Goal: Task Accomplishment & Management: Manage account settings

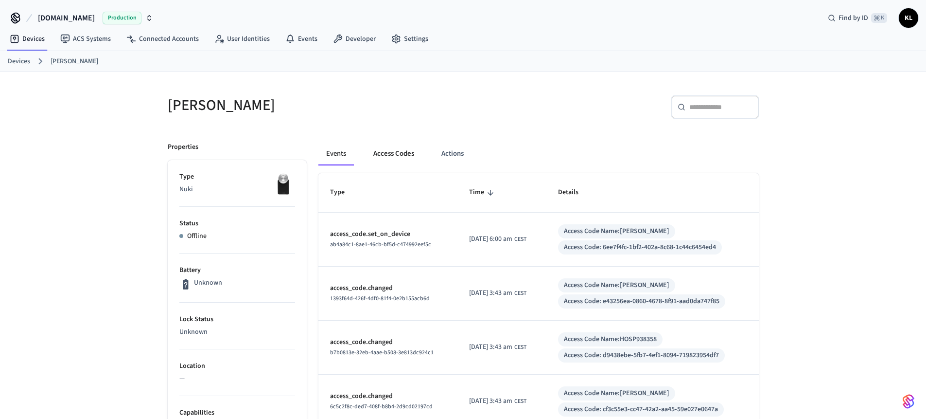
click at [371, 155] on button "Access Codes" at bounding box center [394, 153] width 56 height 23
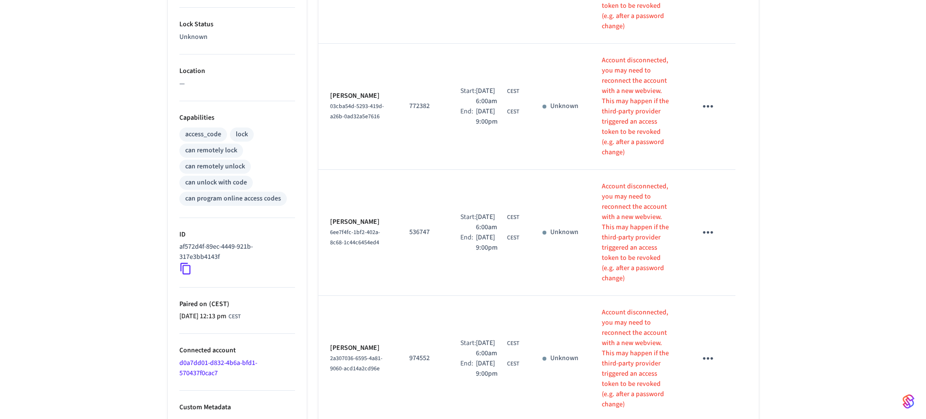
scroll to position [394, 0]
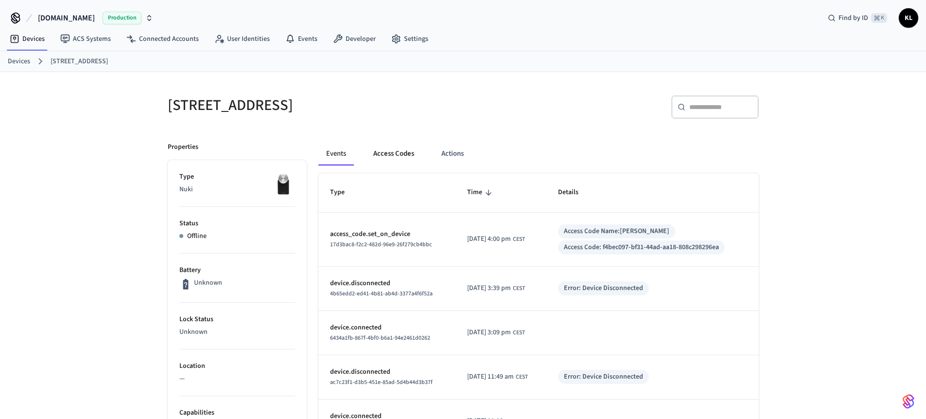
click at [403, 157] on button "Access Codes" at bounding box center [394, 153] width 56 height 23
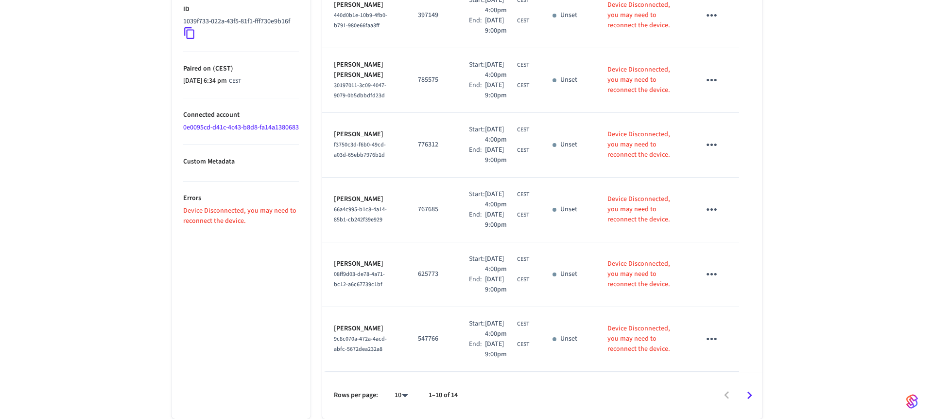
scroll to position [590, 0]
click at [398, 393] on li "All" at bounding box center [394, 390] width 26 height 26
type input "**"
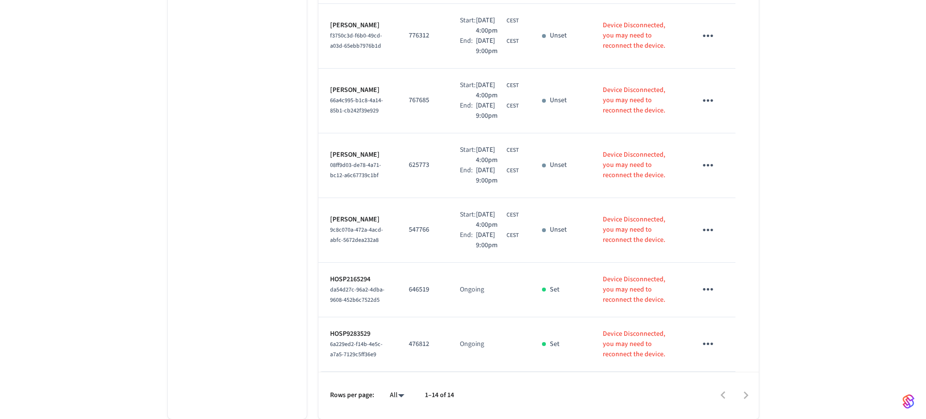
scroll to position [0, 0]
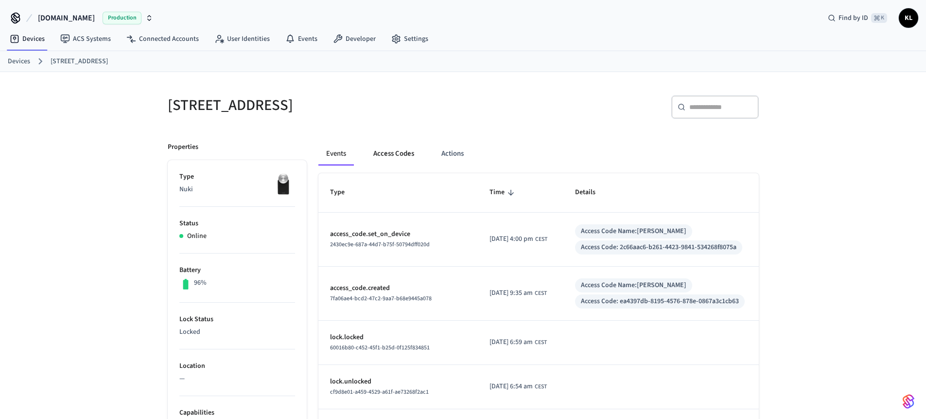
click at [410, 150] on button "Access Codes" at bounding box center [394, 153] width 56 height 23
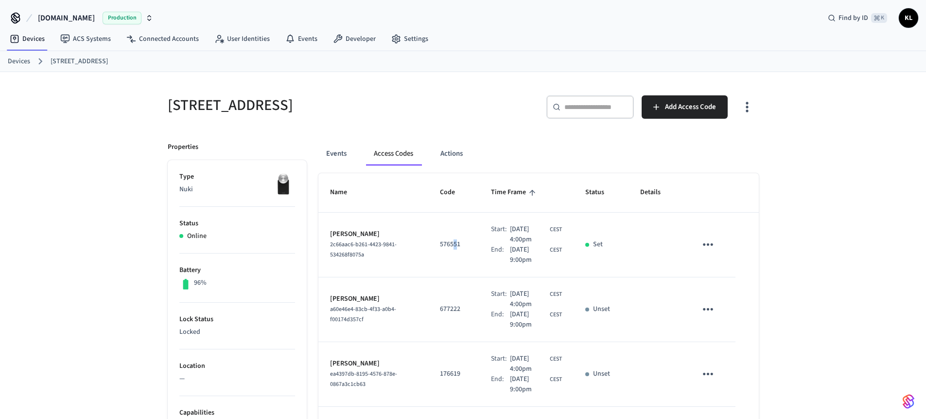
click at [444, 243] on p "576551" at bounding box center [454, 244] width 28 height 10
drag, startPoint x: 436, startPoint y: 243, endPoint x: 444, endPoint y: 244, distance: 8.3
click at [444, 244] on p "576551" at bounding box center [454, 244] width 28 height 10
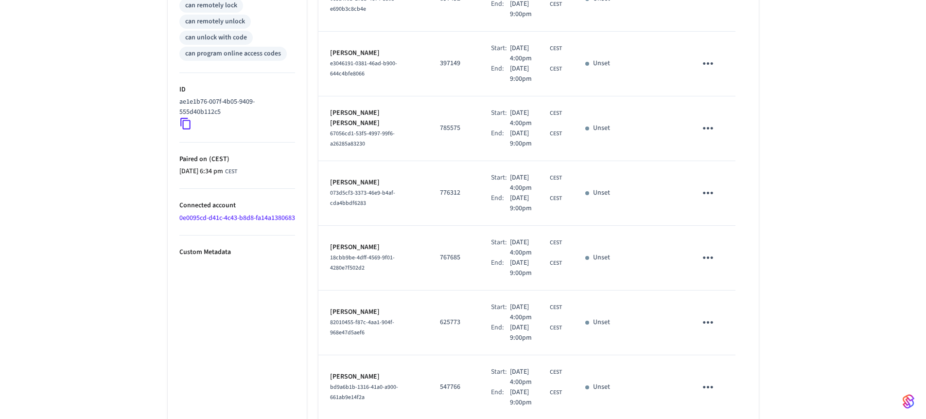
scroll to position [488, 0]
